Goal: Task Accomplishment & Management: Manage account settings

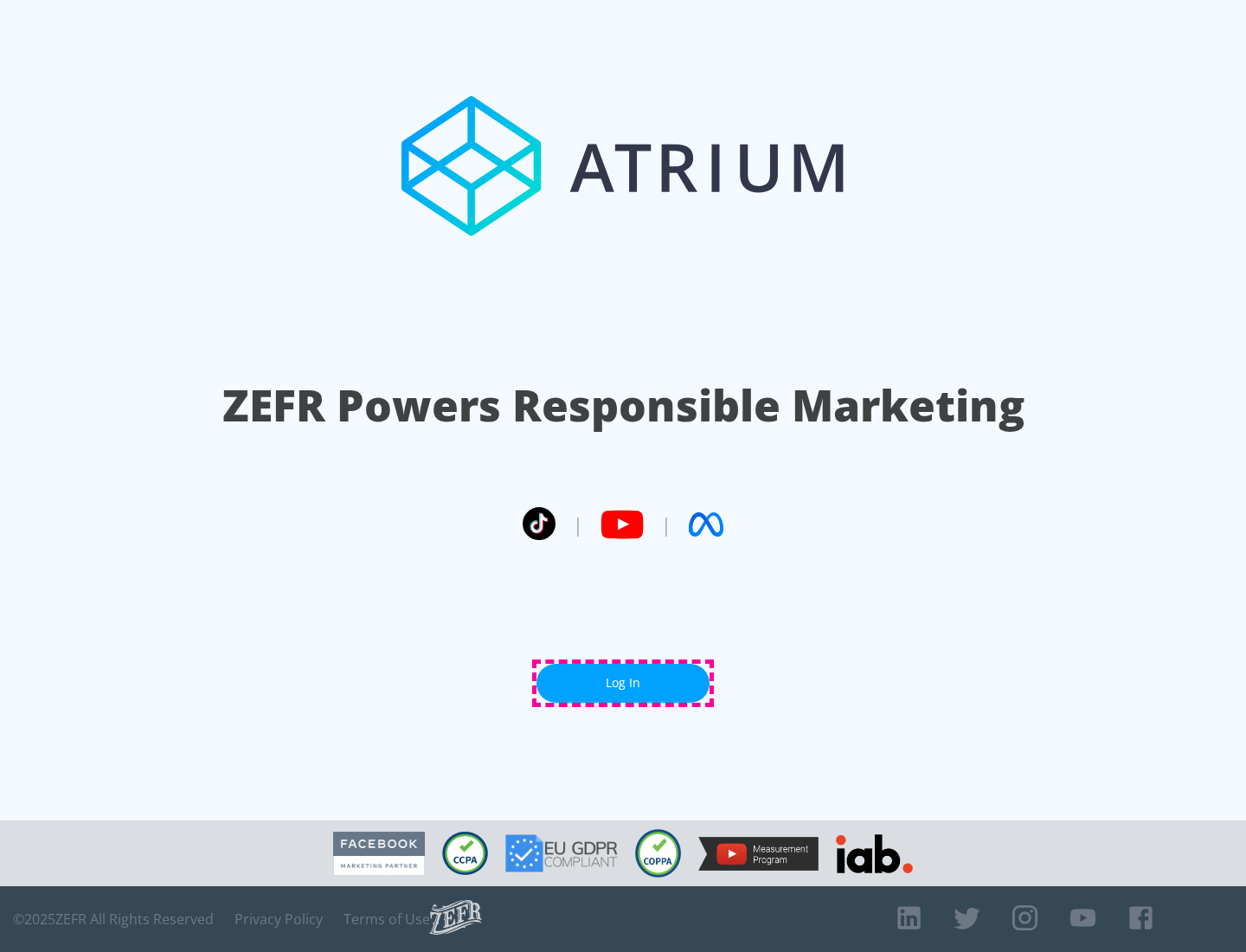
click at [623, 682] on link "Log In" at bounding box center [623, 682] width 173 height 39
